Goal: Task Accomplishment & Management: Manage account settings

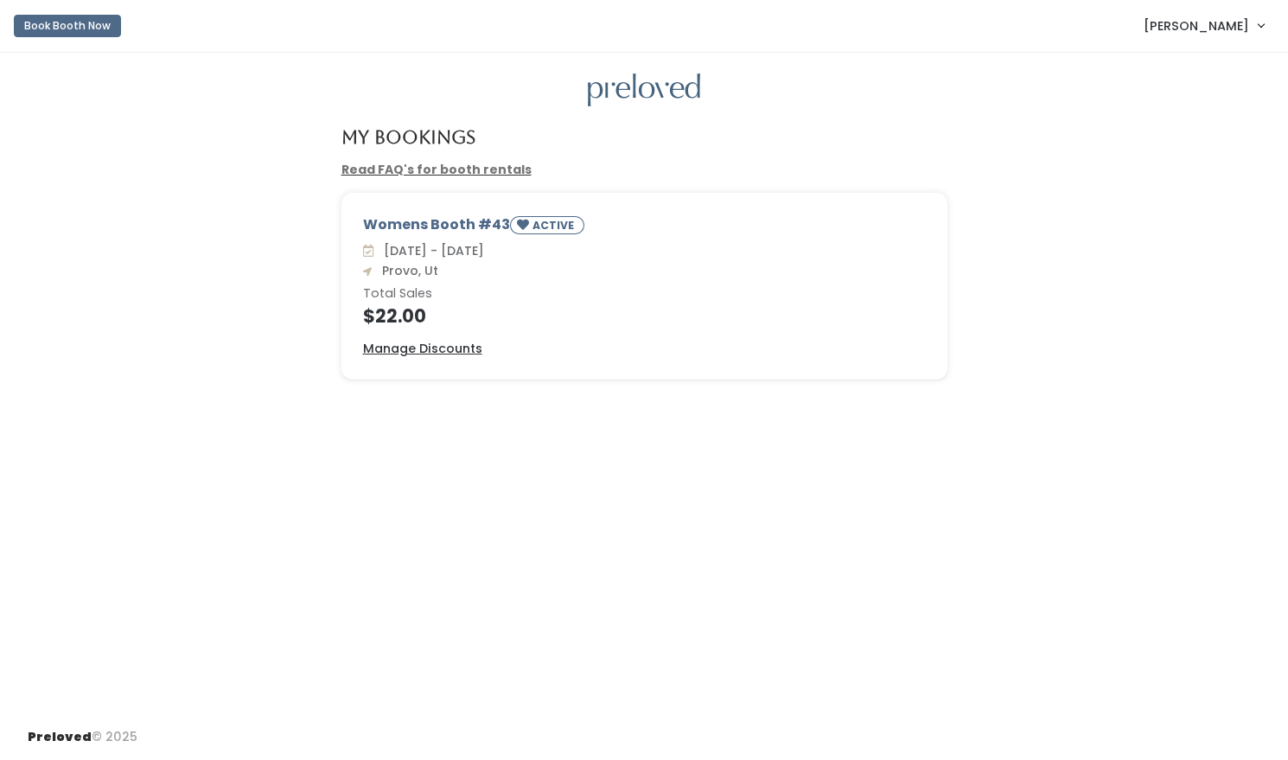
click at [398, 318] on h4 "$22.00" at bounding box center [644, 316] width 563 height 20
click at [458, 227] on div "Womens Booth #43 ACTIVE" at bounding box center [644, 227] width 563 height 27
click at [425, 349] on u "Manage Discounts" at bounding box center [422, 348] width 119 height 17
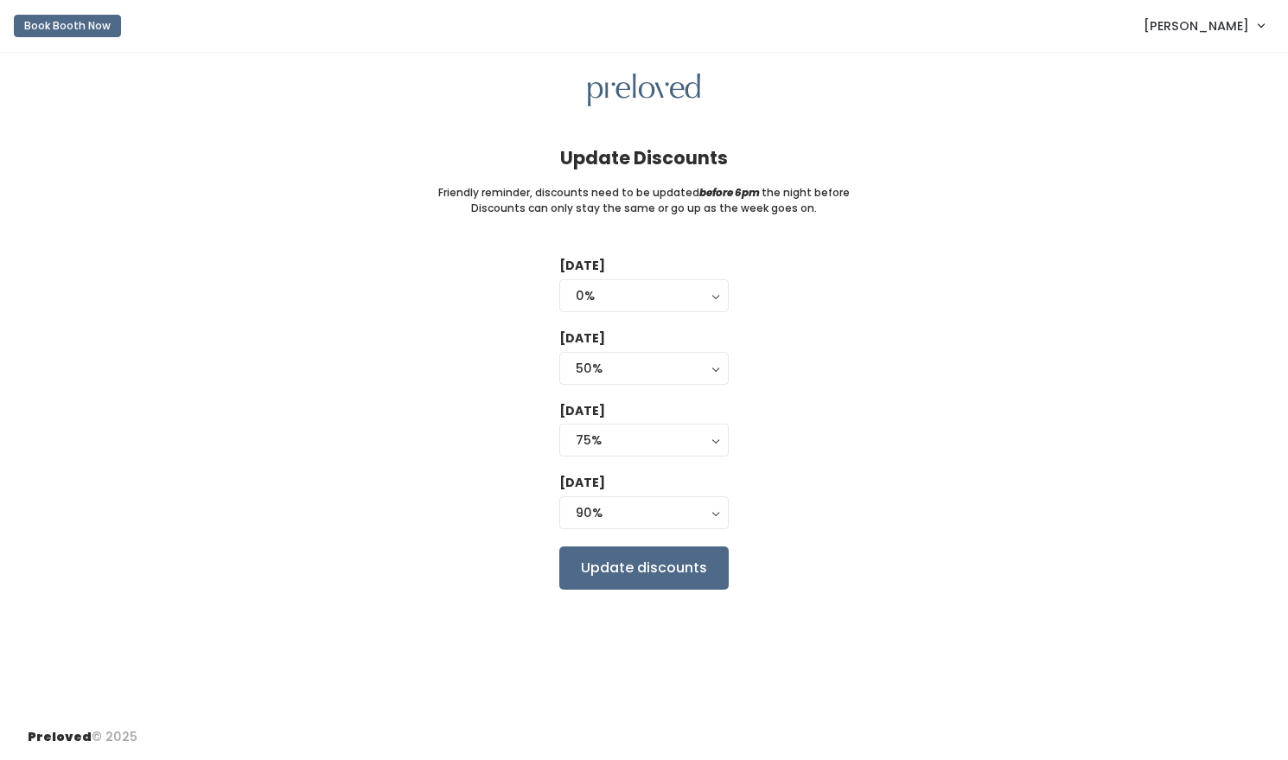
click at [1202, 29] on span "[PERSON_NAME]" at bounding box center [1196, 25] width 105 height 19
click at [1196, 63] on link "My bookings" at bounding box center [1203, 68] width 155 height 31
